Goal: Book appointment/travel/reservation

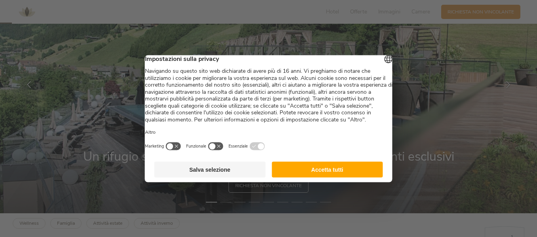
scroll to position [79, 0]
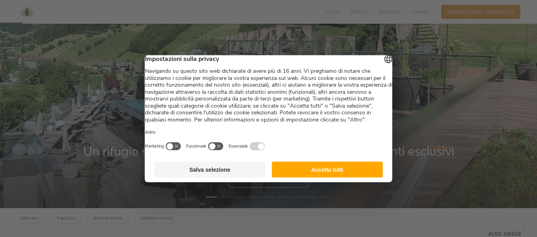
click at [313, 177] on button "Accetta tutti" at bounding box center [327, 170] width 111 height 16
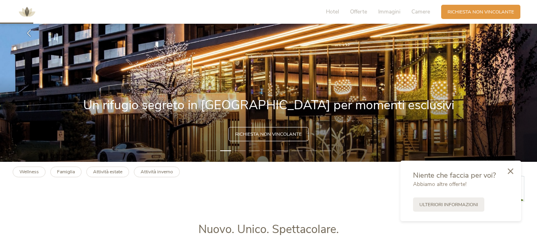
scroll to position [119, 0]
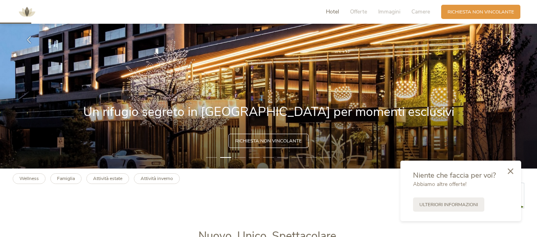
click at [331, 12] on span "Hotel" at bounding box center [332, 12] width 13 height 8
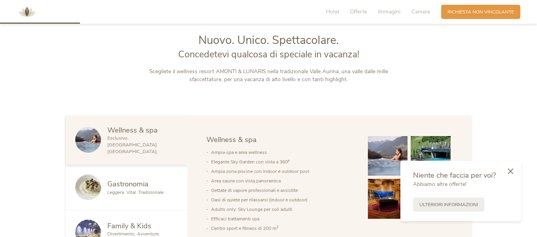
scroll to position [316, 0]
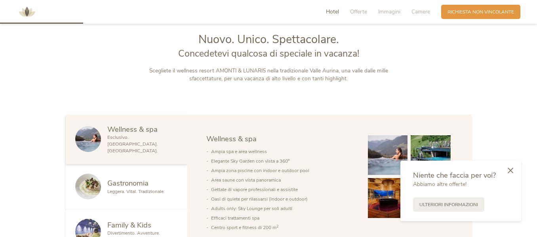
click at [510, 171] on icon at bounding box center [511, 170] width 6 height 6
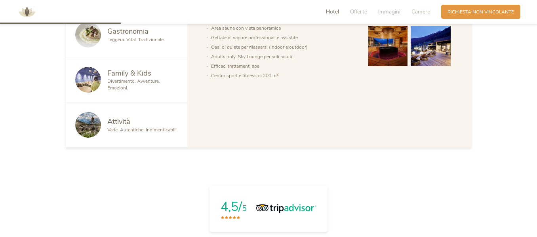
scroll to position [474, 0]
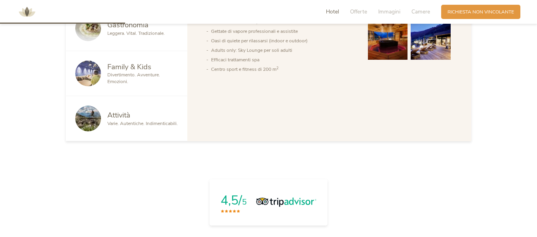
click at [128, 76] on div "Divertimento. Avventure. Emozioni." at bounding box center [142, 78] width 70 height 13
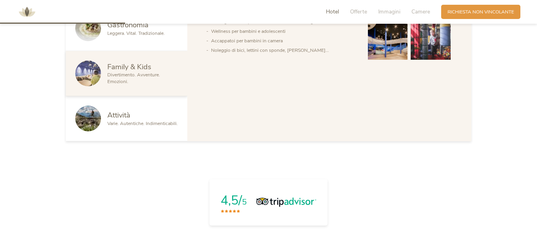
click at [152, 120] on span "Varie. Autentiche. Indimenticabili." at bounding box center [142, 123] width 70 height 6
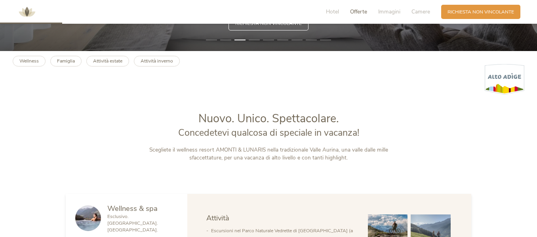
click at [365, 12] on span "Offerte" at bounding box center [358, 12] width 17 height 8
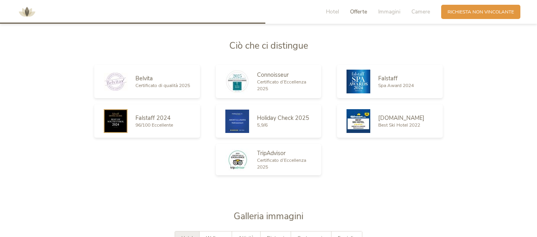
scroll to position [1018, 0]
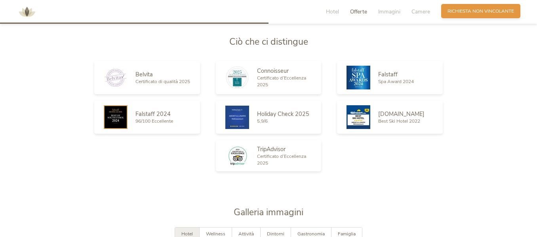
click at [456, 12] on span "Richiesta non vincolante" at bounding box center [480, 11] width 67 height 7
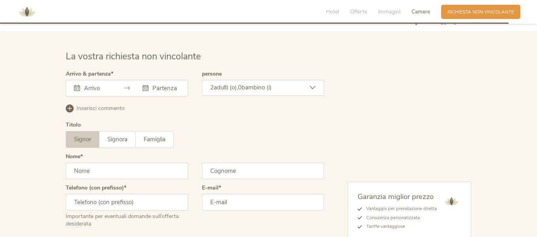
scroll to position [1964, 0]
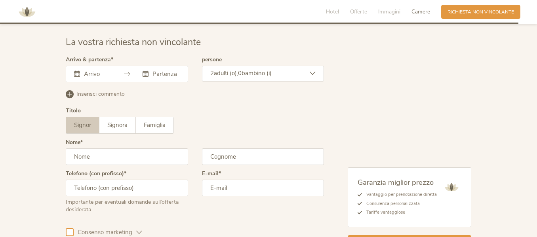
click at [103, 74] on div at bounding box center [127, 74] width 122 height 17
click at [142, 67] on div at bounding box center [127, 74] width 122 height 17
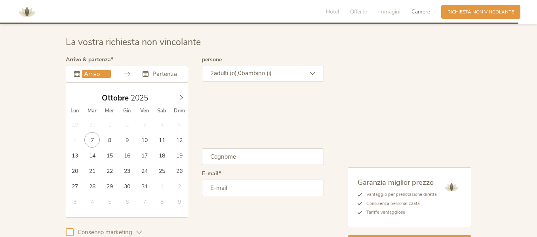
click at [105, 70] on input "text" at bounding box center [96, 74] width 29 height 8
click at [184, 95] on icon at bounding box center [182, 98] width 6 height 6
click at [183, 95] on icon at bounding box center [182, 98] width 6 height 6
type input "2026"
click at [184, 91] on span at bounding box center [181, 96] width 13 height 11
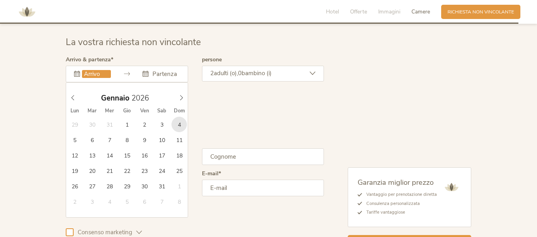
type input "04.01.2026"
type input "2026"
type input "11.01.2026"
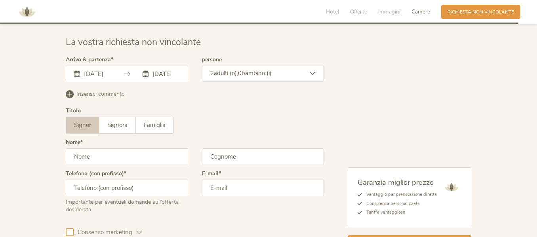
scroll to position [0, 0]
click at [241, 72] on span "0" at bounding box center [240, 73] width 4 height 8
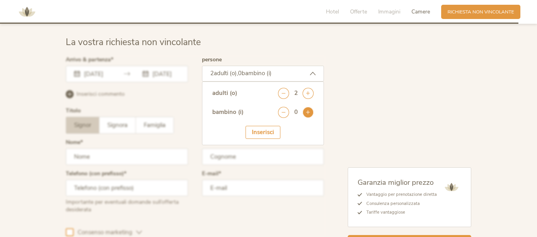
click at [307, 108] on icon at bounding box center [307, 112] width 11 height 11
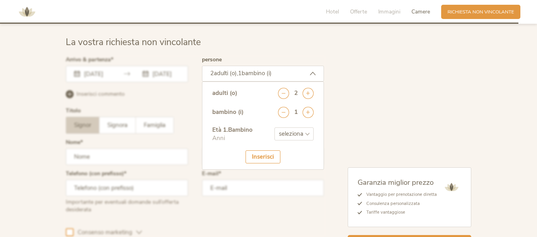
click at [291, 127] on select "seleziona 0 1 2 3 4 5 6 7 8 9 10 11 12 13 14 15 16 17" at bounding box center [293, 133] width 39 height 13
select select "7"
click at [274, 127] on select "seleziona 0 1 2 3 4 5 6 7 8 9 10 11 12 13 14 15 16 17" at bounding box center [293, 133] width 39 height 13
click at [61, 95] on div "La vostra richiesta non vincolante Arrivo & partenza 04.01.2026 11.01.2026 Genn…" at bounding box center [268, 142] width 418 height 213
click at [274, 156] on div "Inserisci" at bounding box center [262, 156] width 35 height 13
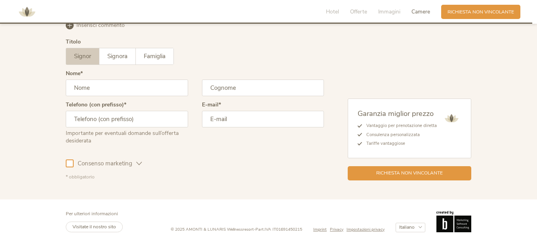
scroll to position [2035, 0]
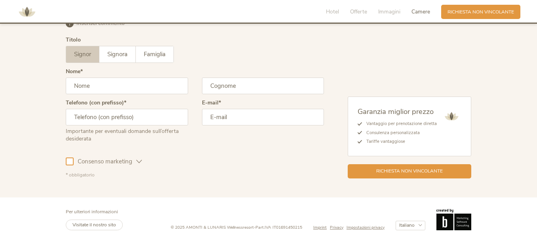
drag, startPoint x: 96, startPoint y: 83, endPoint x: 97, endPoint y: 88, distance: 5.4
click at [96, 83] on input "text" at bounding box center [127, 86] width 122 height 17
type input "Francesco"
type input "Setale"
type input "3441848375"
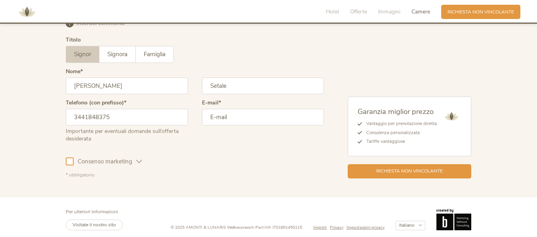
type input "frenzgraph@gmail.com"
drag, startPoint x: 84, startPoint y: 114, endPoint x: 53, endPoint y: 114, distance: 31.3
click at [53, 114] on div "La vostra richiesta non vincolante Arrivo & partenza 04.01.2026 11.01.2026 Genn…" at bounding box center [268, 71] width 537 height 251
click at [57, 114] on div "La vostra richiesta non vincolante Arrivo & partenza 04.01.2026 11.01.2026 Genn…" at bounding box center [268, 71] width 537 height 251
drag, startPoint x: 133, startPoint y: 114, endPoint x: 59, endPoint y: 108, distance: 74.3
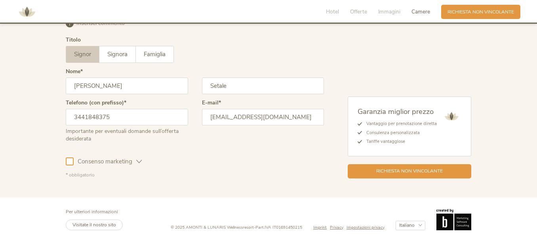
click at [59, 108] on div "La vostra richiesta non vincolante Arrivo & partenza 04.01.2026 11.01.2026 Genn…" at bounding box center [268, 71] width 418 height 213
type input "3"
click at [74, 111] on input "text" at bounding box center [127, 117] width 122 height 17
type input "3441848375"
click at [405, 169] on div "Richiesta non vincolante" at bounding box center [410, 171] width 124 height 14
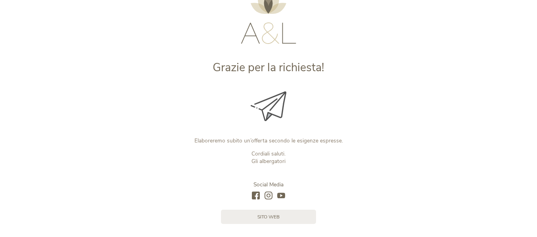
scroll to position [86, 0]
